Goal: Information Seeking & Learning: Find specific fact

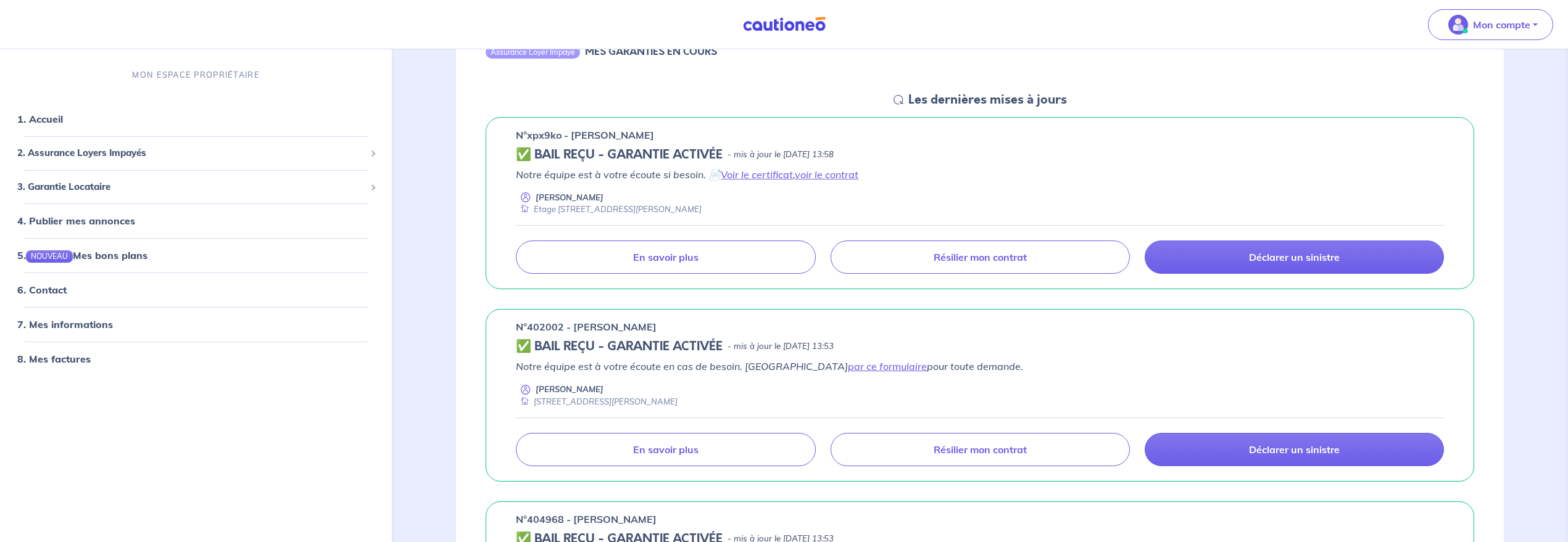
scroll to position [308, 0]
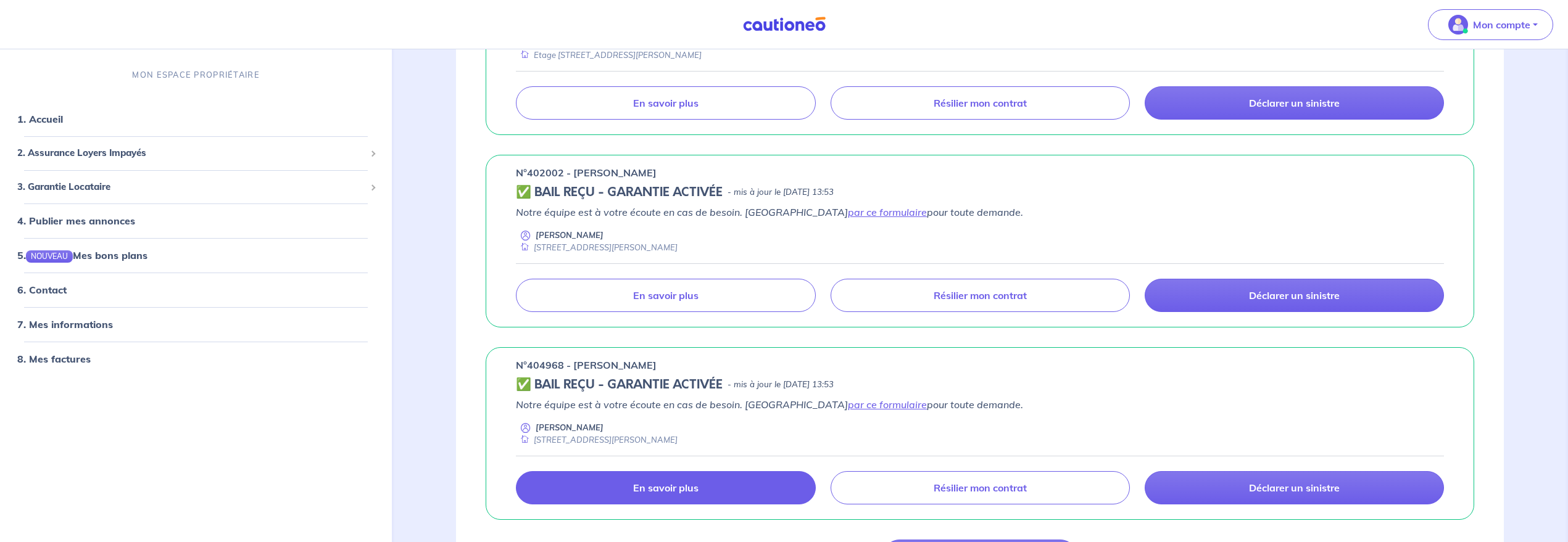
click at [634, 498] on link "En savoir plus" at bounding box center [665, 488] width 299 height 33
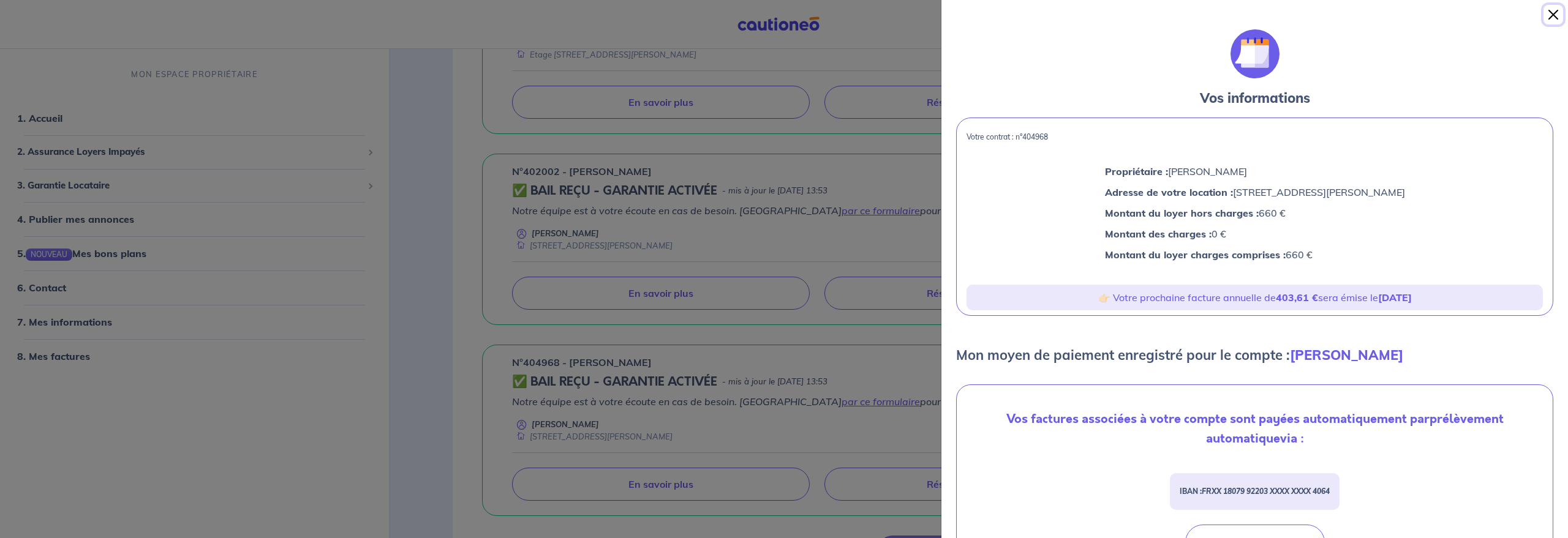
click at [1550, 14] on button "Close" at bounding box center [1554, 14] width 20 height 20
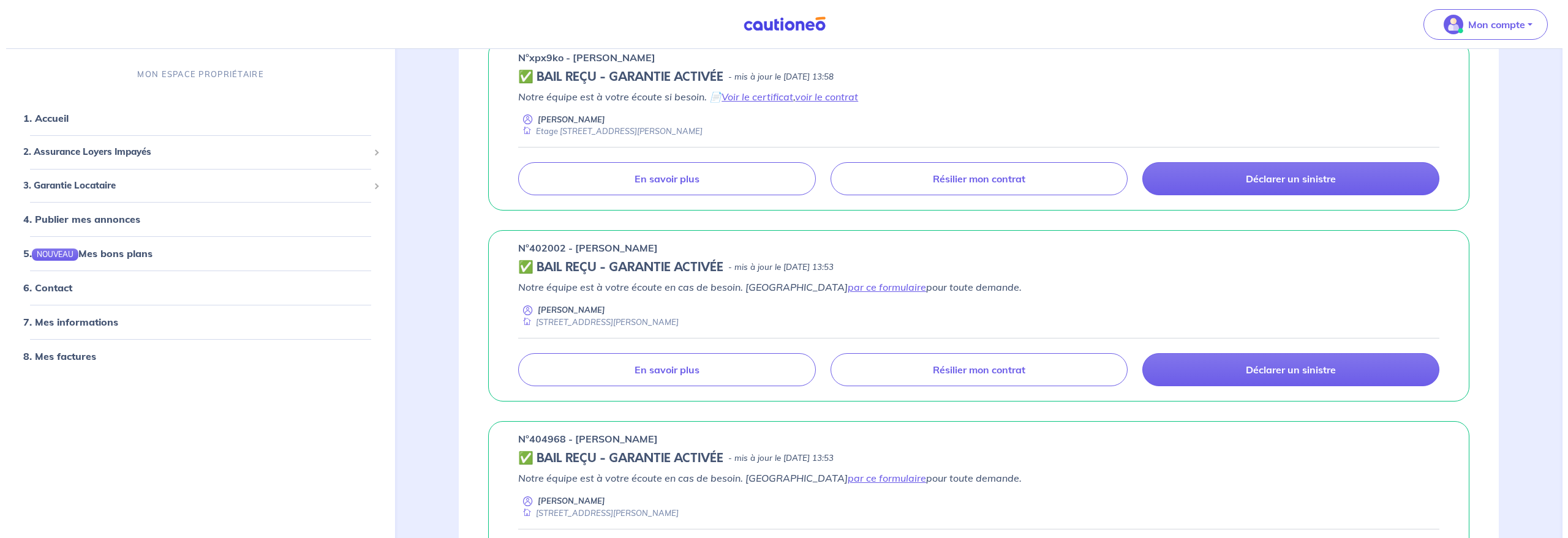
scroll to position [153, 0]
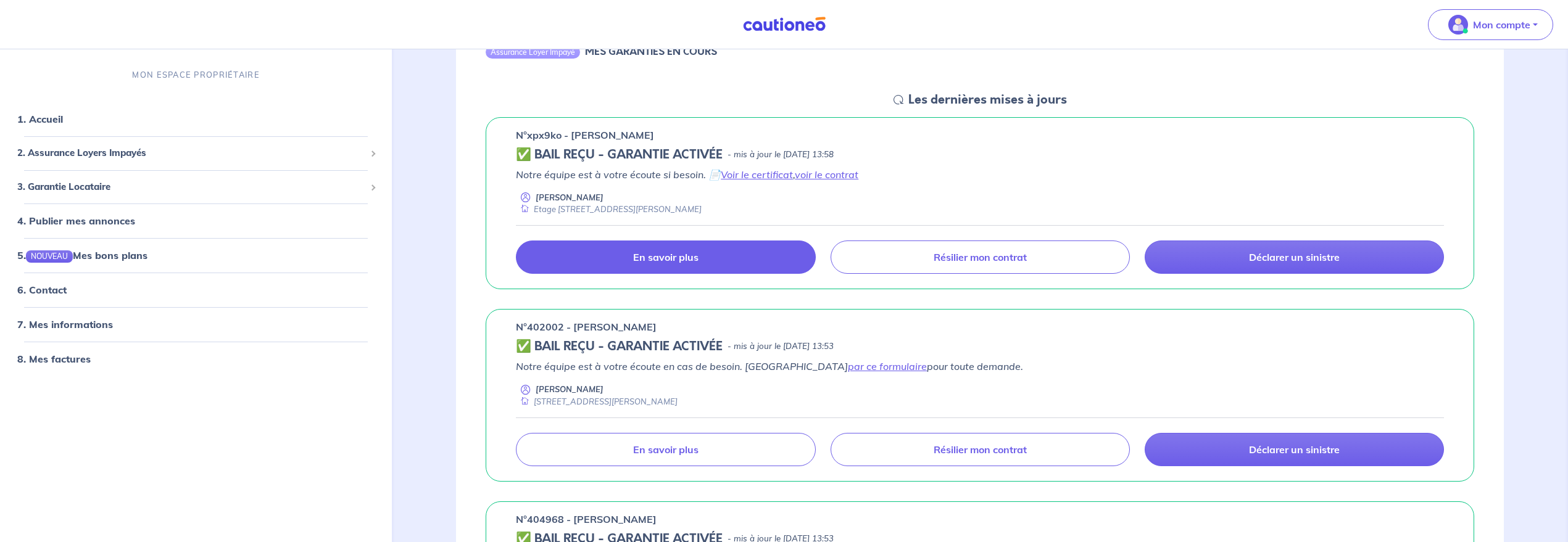
click at [707, 258] on link "En savoir plus" at bounding box center [665, 257] width 299 height 33
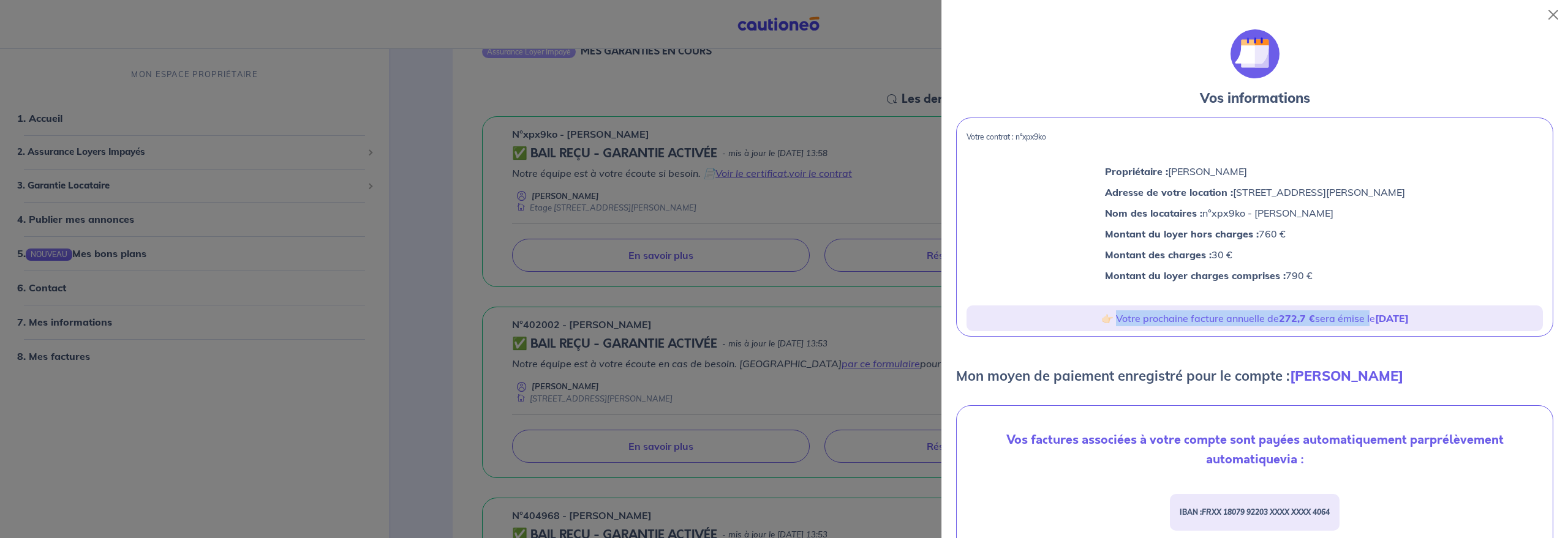
drag, startPoint x: 1103, startPoint y: 311, endPoint x: 1238, endPoint y: 309, distance: 135.0
click at [1354, 308] on div "👉🏻 Votre prochaine facture annuelle de 272,7 € sera émise le [DATE]" at bounding box center [1255, 318] width 577 height 26
click at [1088, 234] on div "Propriétaire : [PERSON_NAME] Adresse de votre location : [STREET_ADDRESS][PERSO…" at bounding box center [1255, 226] width 596 height 149
drag, startPoint x: 1088, startPoint y: 233, endPoint x: 1301, endPoint y: 267, distance: 215.7
click at [1301, 235] on div "Propriétaire : [PERSON_NAME] Adresse de votre location : [STREET_ADDRESS][PERSO…" at bounding box center [1255, 226] width 596 height 149
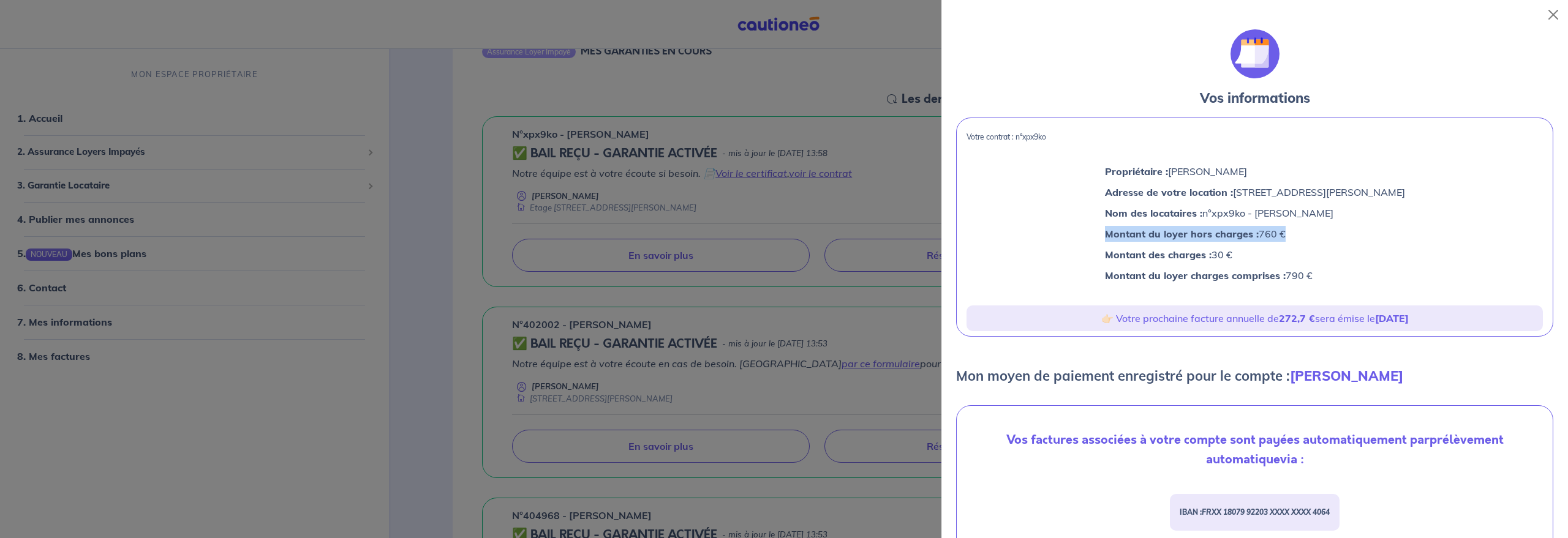
drag, startPoint x: 1319, startPoint y: 273, endPoint x: 1086, endPoint y: 292, distance: 233.8
click at [1086, 292] on div "Propriétaire : [PERSON_NAME] Adresse de votre location : [STREET_ADDRESS][PERSO…" at bounding box center [1255, 226] width 596 height 149
copy p "Montant du loyer charges comprises : 790 €"
drag, startPoint x: 1123, startPoint y: 318, endPoint x: 1430, endPoint y: 320, distance: 307.0
click at [1430, 320] on p "👉🏻 Votre prochaine facture annuelle de 272,7 € sera émise le [DATE]" at bounding box center [1255, 318] width 567 height 16
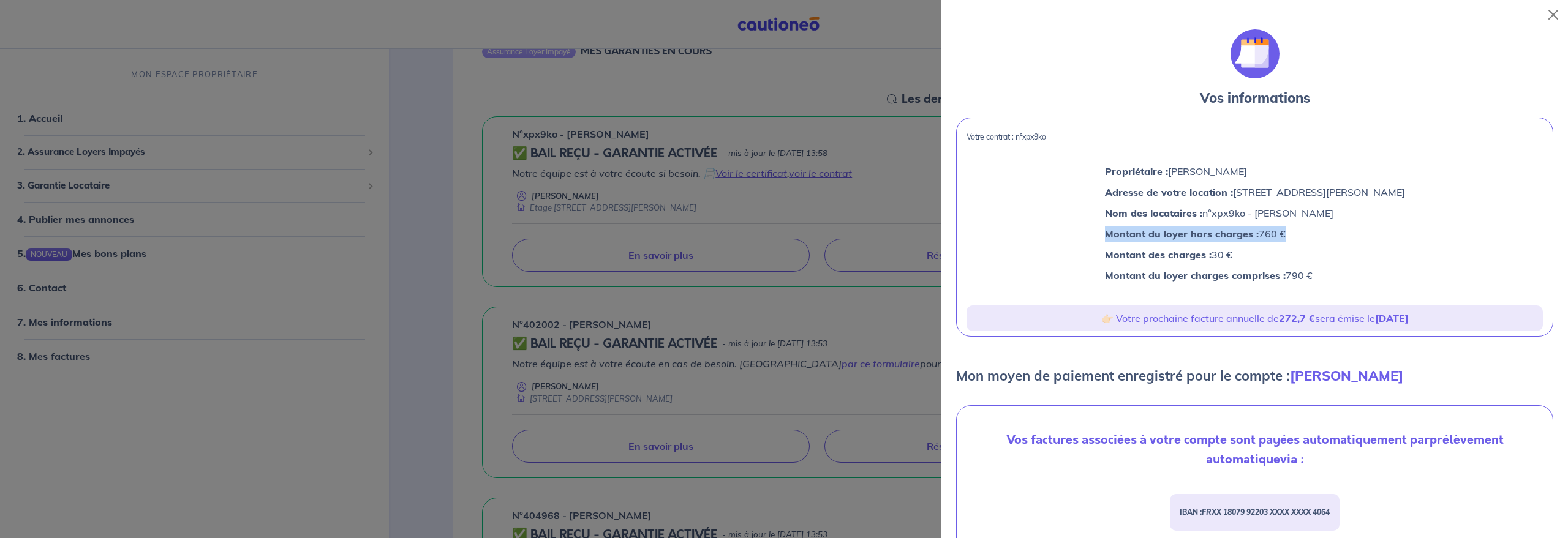
click at [1432, 326] on p "👉🏻 Votre prochaine facture annuelle de 272,7 € sera émise le [DATE]" at bounding box center [1255, 318] width 567 height 16
drag, startPoint x: 1414, startPoint y: 293, endPoint x: 1413, endPoint y: 299, distance: 6.1
click at [1413, 299] on div "Propriétaire : [PERSON_NAME] Adresse de votre location : [STREET_ADDRESS][PERSO…" at bounding box center [1255, 226] width 596 height 149
drag, startPoint x: 1096, startPoint y: 310, endPoint x: 1415, endPoint y: 310, distance: 319.0
click at [1455, 305] on div "👉🏻 Votre prochaine facture annuelle de 272,7 € sera émise le [DATE]" at bounding box center [1255, 318] width 577 height 26
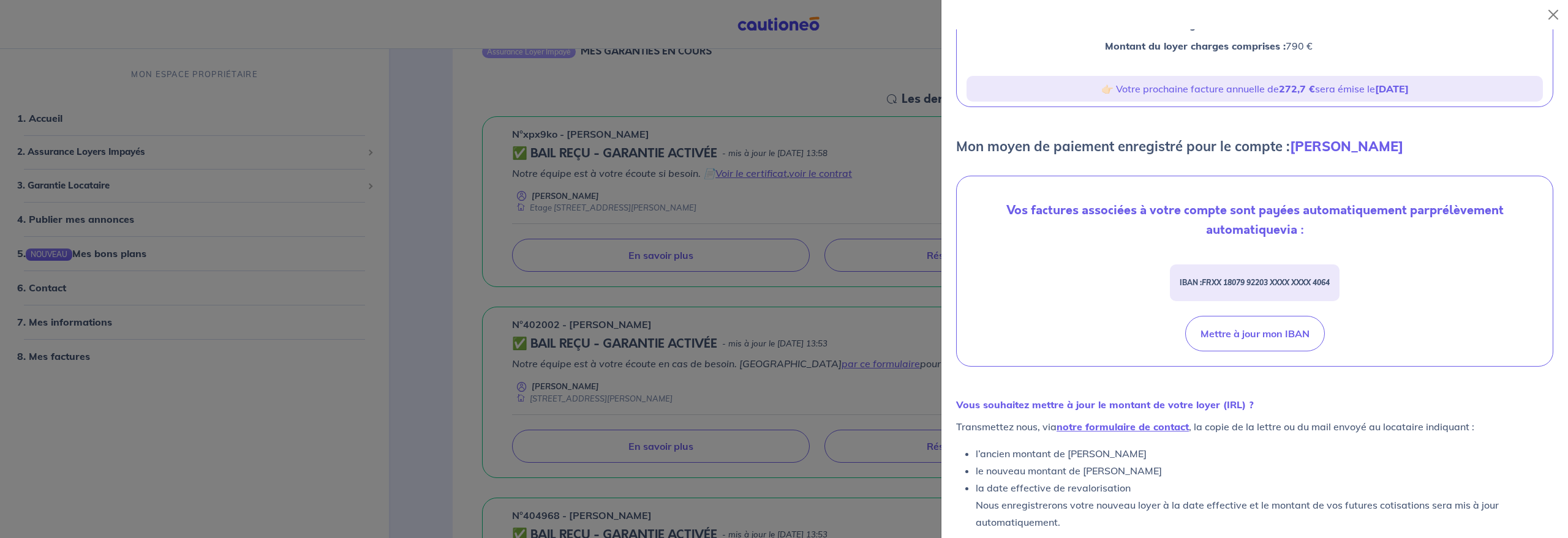
scroll to position [252, 0]
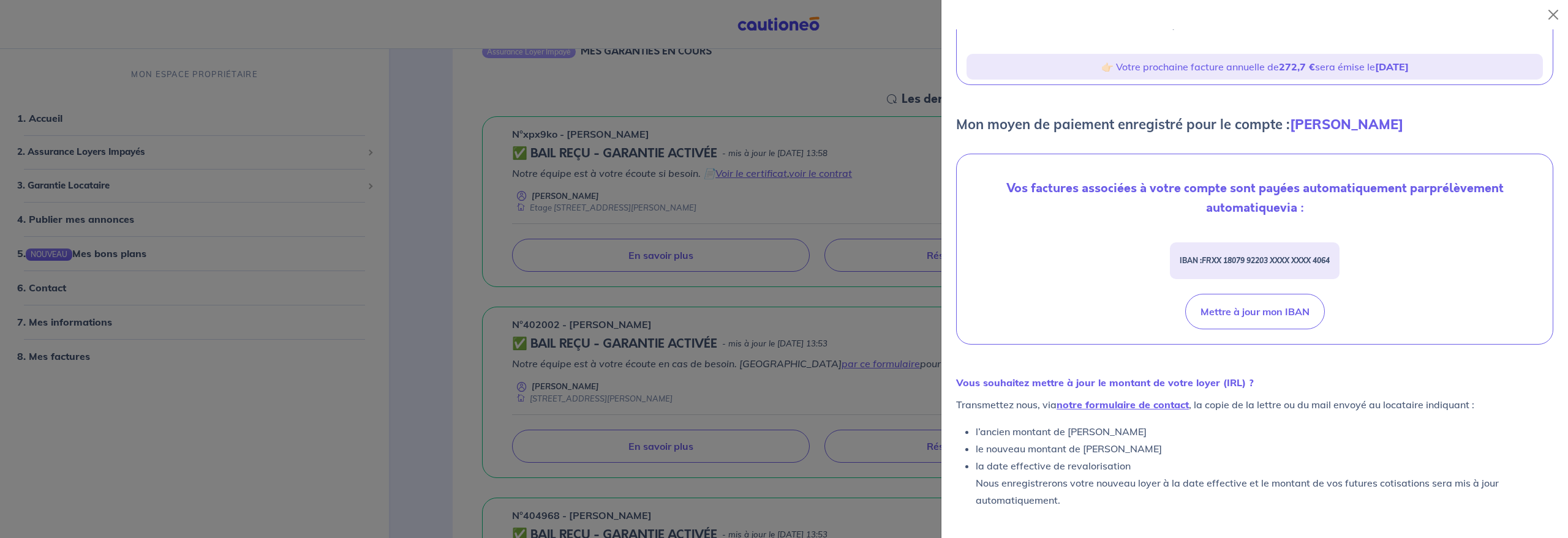
copy p "otre prochaine facture annuelle de 272,7 € sera émise le [DATE]"
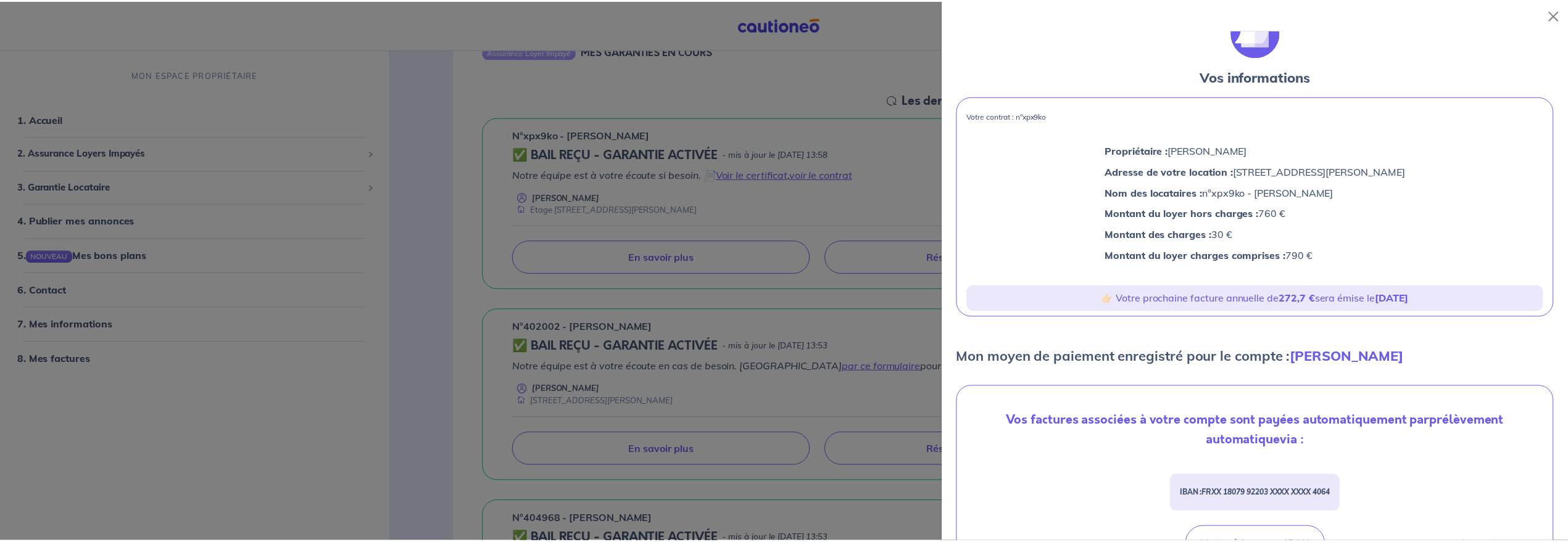
scroll to position [0, 0]
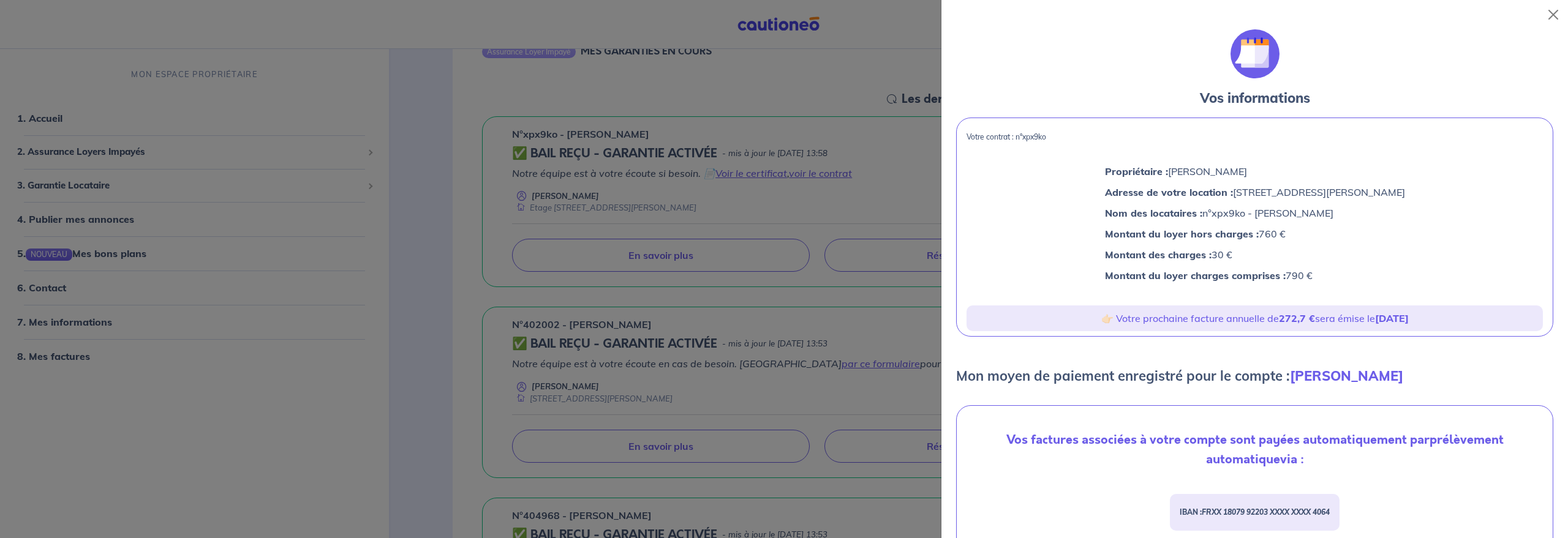
drag, startPoint x: 1365, startPoint y: 213, endPoint x: 1195, endPoint y: 208, distance: 170.1
click at [1195, 208] on p "Nom des locataires : n°xpx9ko - [PERSON_NAME]" at bounding box center [1255, 213] width 300 height 16
copy p "n°xpx9ko - [PERSON_NAME]"
drag, startPoint x: 1322, startPoint y: 273, endPoint x: 1085, endPoint y: 297, distance: 238.2
click at [1085, 297] on div "Propriétaire : [PERSON_NAME] Adresse de votre location : [STREET_ADDRESS][PERSO…" at bounding box center [1255, 226] width 596 height 149
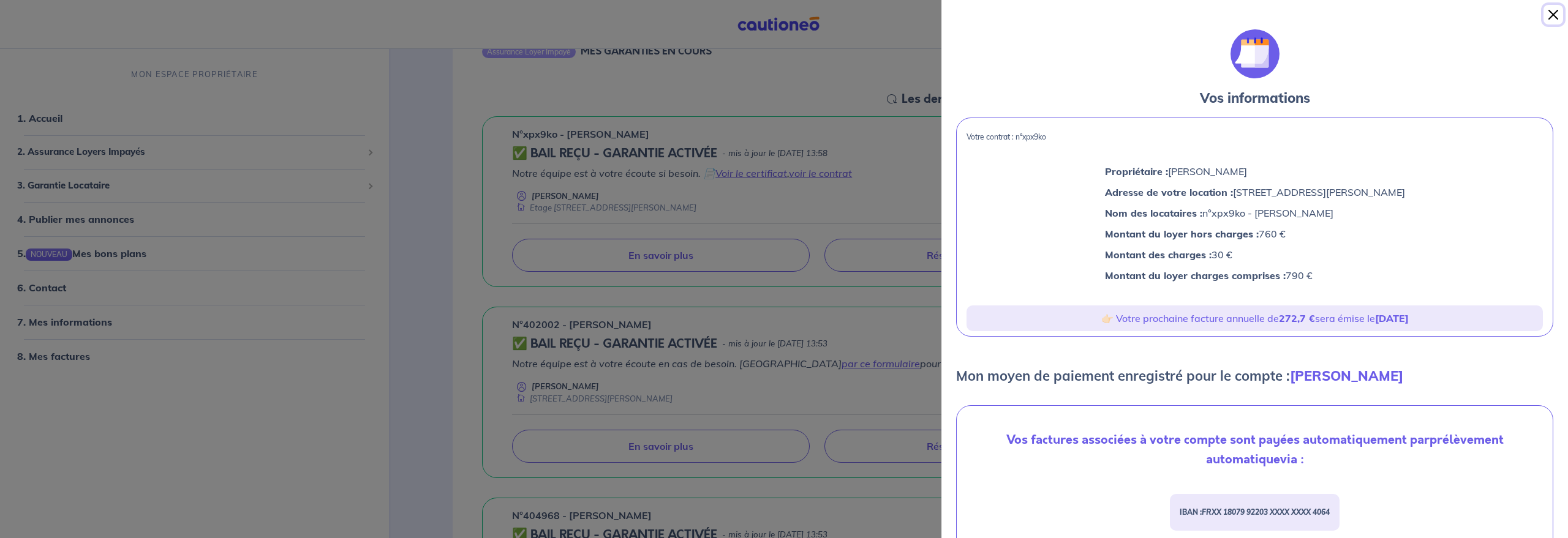
drag, startPoint x: 1556, startPoint y: 6, endPoint x: 1357, endPoint y: 98, distance: 219.2
click at [1535, 21] on div at bounding box center [1551, 14] width 34 height 29
click at [1556, 14] on button "Close" at bounding box center [1554, 14] width 20 height 20
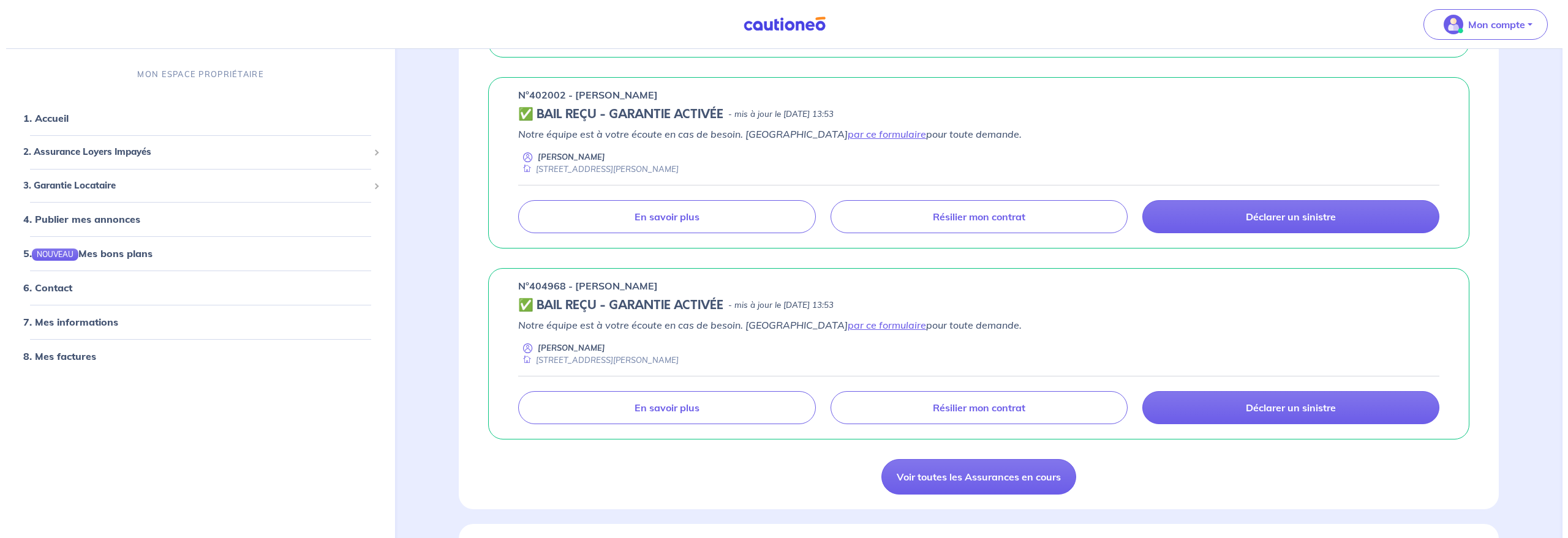
scroll to position [459, 0]
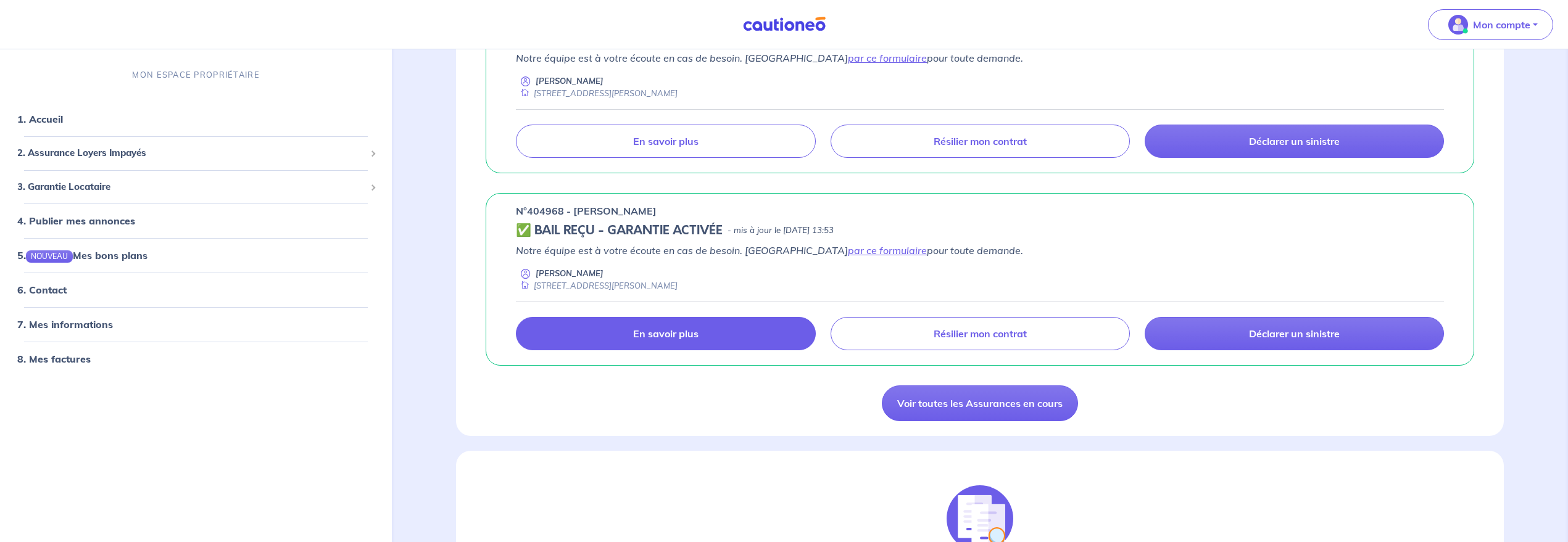
click at [645, 342] on link "En savoir plus" at bounding box center [665, 333] width 299 height 33
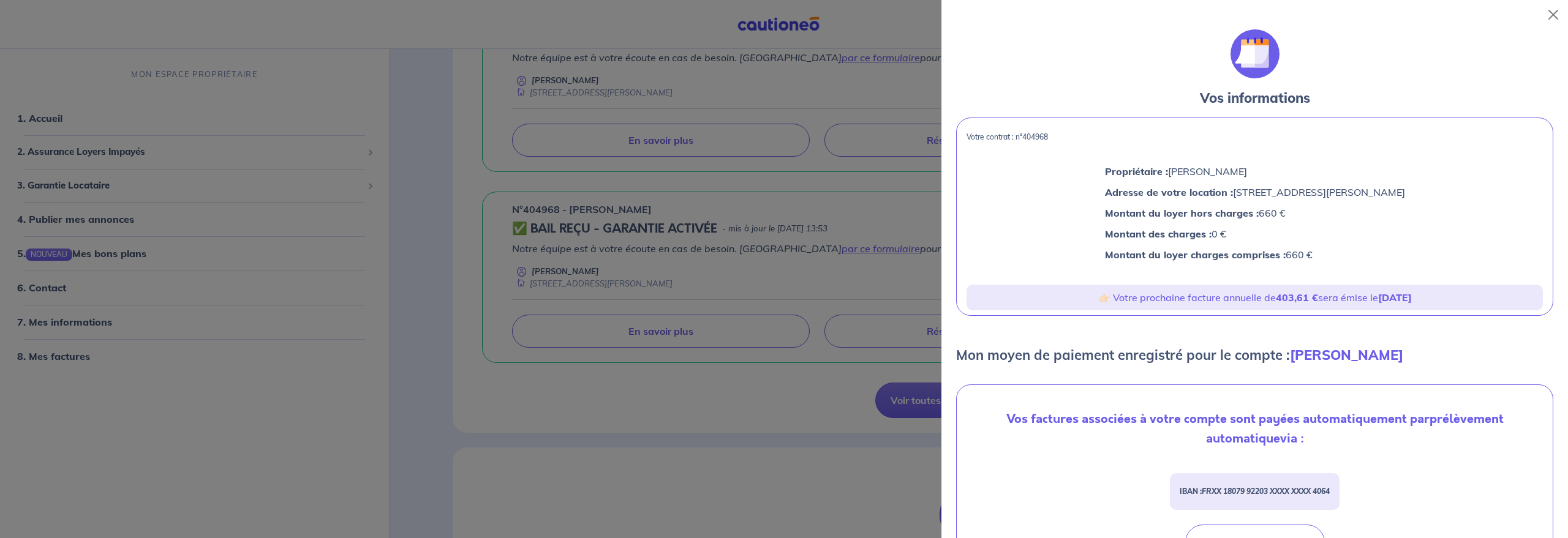
drag, startPoint x: 1282, startPoint y: 260, endPoint x: 1038, endPoint y: 267, distance: 244.1
click at [1038, 267] on div "Propriétaire : [PERSON_NAME] Adresse de votre location : [STREET_ADDRESS][PERSO…" at bounding box center [1255, 215] width 596 height 129
copy p "Montant du loyer charges comprises : 660 €"
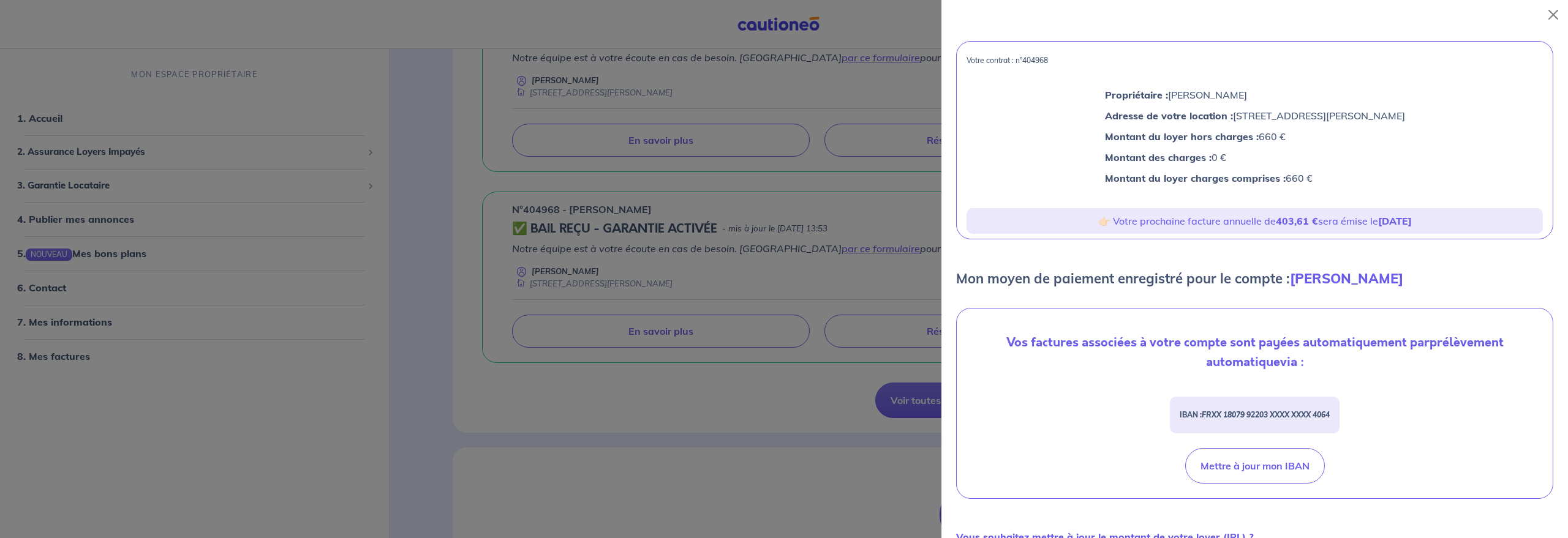
drag, startPoint x: 1112, startPoint y: 214, endPoint x: 1424, endPoint y: 211, distance: 312.0
click at [1432, 207] on div "👉🏻 Votre prochaine facture annuelle de 403,61 € sera émise le [DATE]" at bounding box center [1255, 221] width 596 height 35
copy p "re prochaine facture annuelle de 403,61 € sera émise le [DATE]"
